Goal: Information Seeking & Learning: Learn about a topic

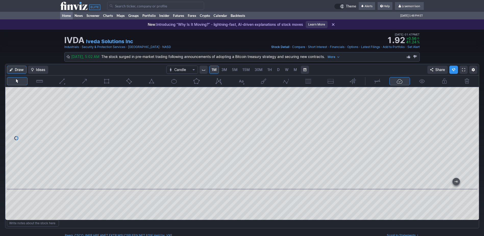
click at [69, 14] on link "Home" at bounding box center [66, 16] width 12 height 8
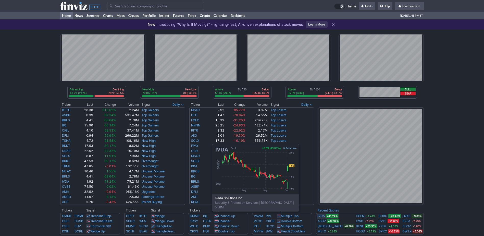
click at [321, 214] on link "IVDA" at bounding box center [321, 215] width 7 height 5
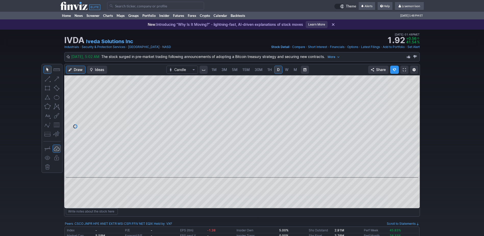
click at [212, 70] on span "1M" at bounding box center [213, 69] width 5 height 4
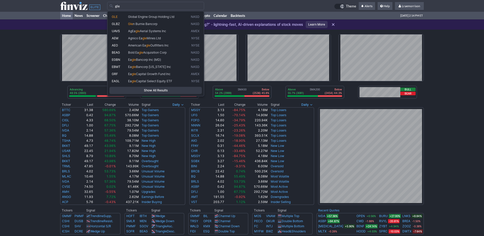
type input "gle"
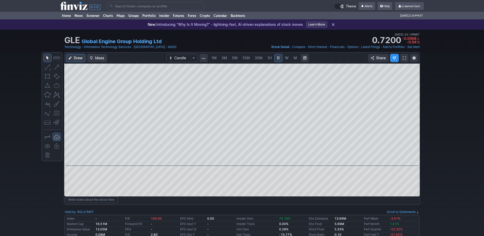
click at [213, 57] on span "1M" at bounding box center [213, 58] width 5 height 4
